Goal: Find specific page/section: Find specific page/section

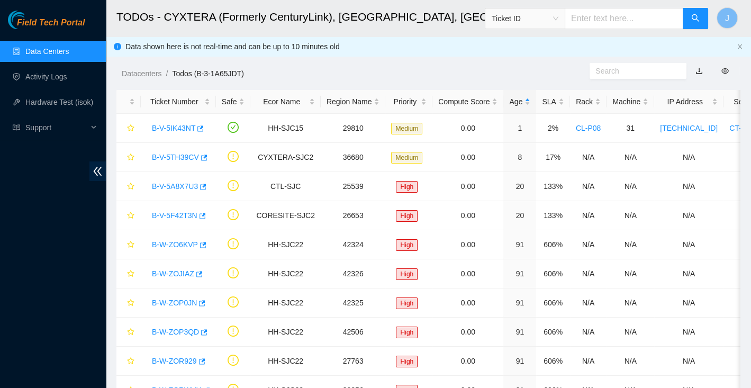
click at [57, 50] on link "Data Centers" at bounding box center [46, 51] width 43 height 8
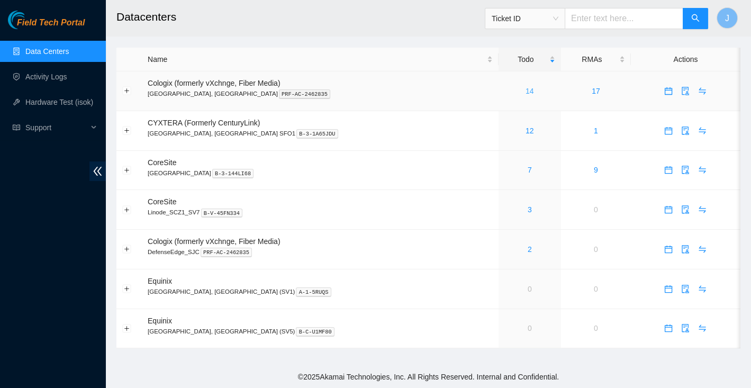
click at [525, 87] on link "14" at bounding box center [529, 91] width 8 height 8
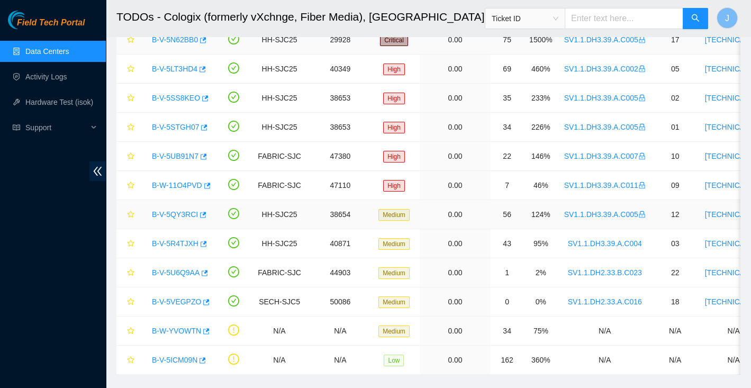
scroll to position [162, 0]
